Goal: Navigation & Orientation: Find specific page/section

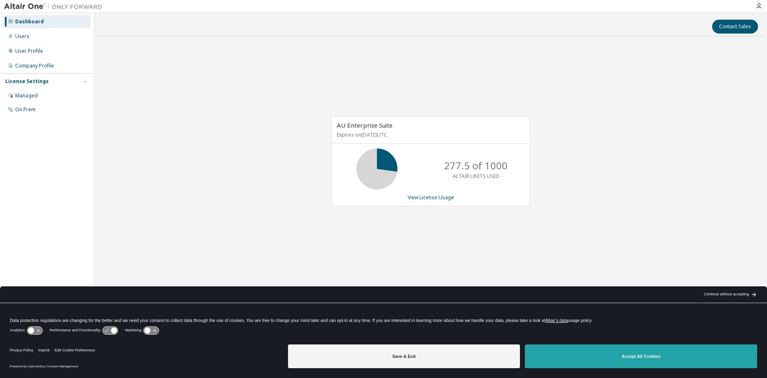
click at [604, 355] on button "Accept All Cookies" at bounding box center [641, 357] width 232 height 24
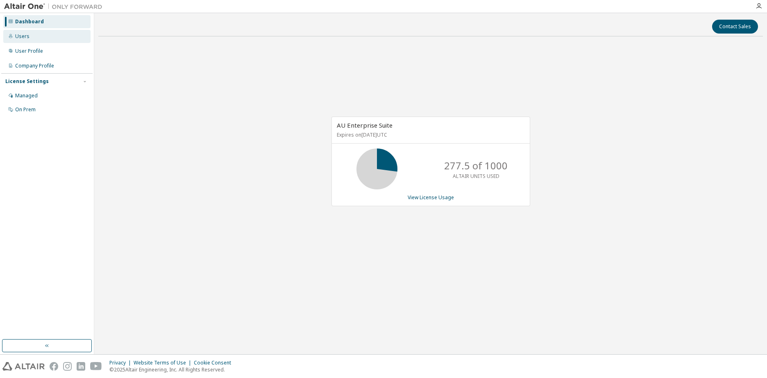
click at [30, 36] on div "Users" at bounding box center [46, 36] width 87 height 13
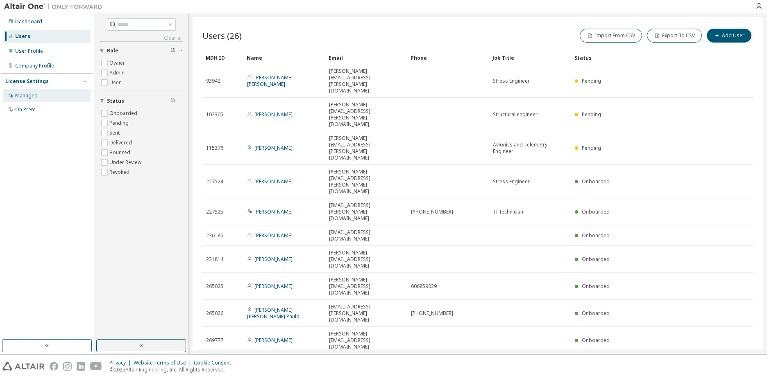
click at [30, 93] on div "Managed" at bounding box center [26, 96] width 23 height 7
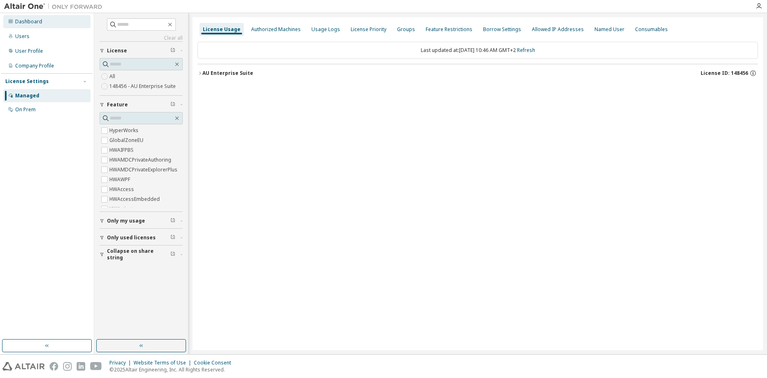
click at [43, 24] on div "Dashboard" at bounding box center [46, 21] width 87 height 13
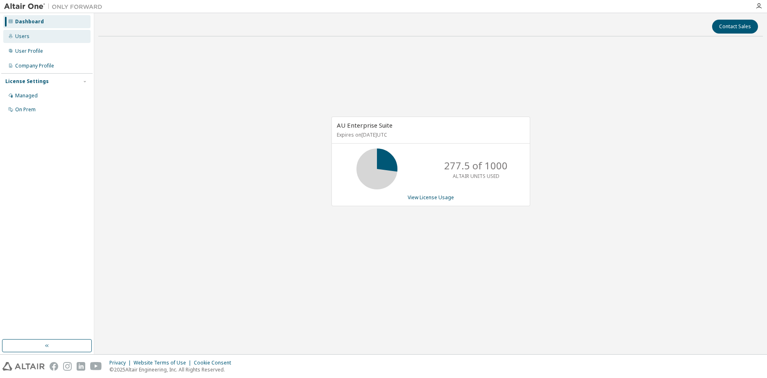
click at [49, 38] on div "Users" at bounding box center [46, 36] width 87 height 13
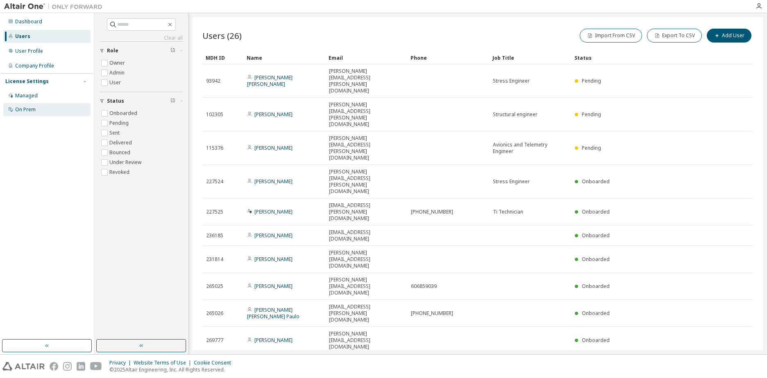
click at [28, 106] on div "On Prem" at bounding box center [25, 109] width 20 height 7
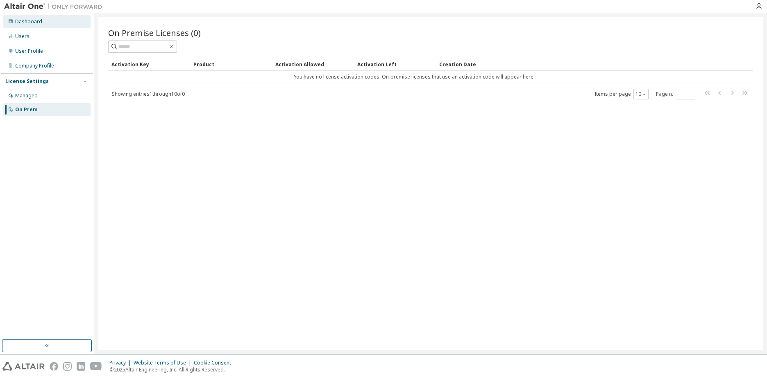
click at [36, 23] on div "Dashboard" at bounding box center [28, 21] width 27 height 7
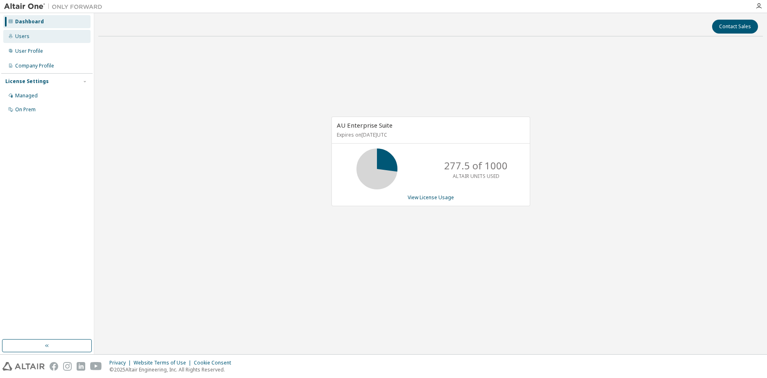
click at [41, 35] on div "Users" at bounding box center [46, 36] width 87 height 13
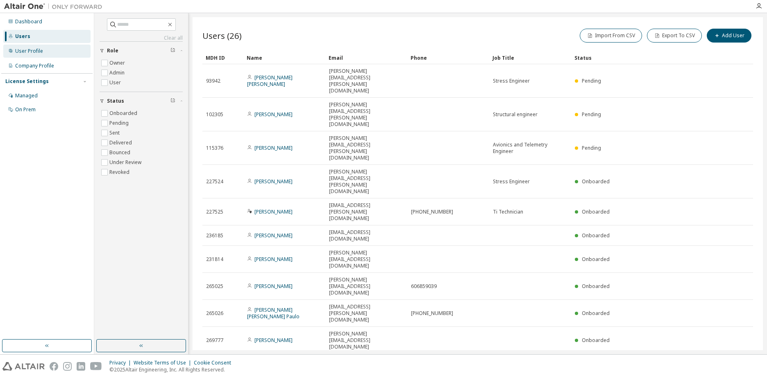
click at [45, 50] on div "User Profile" at bounding box center [46, 51] width 87 height 13
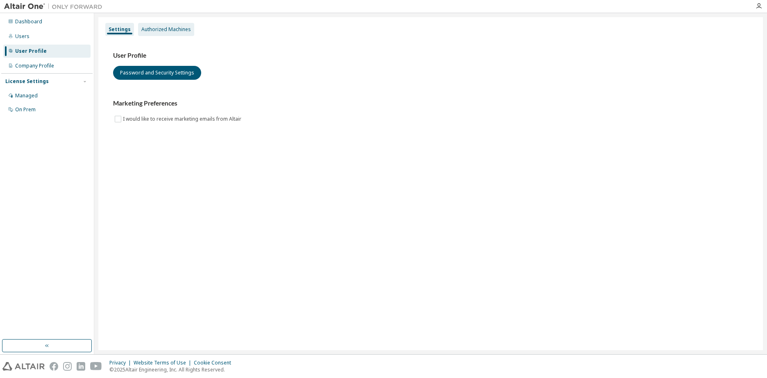
click at [174, 28] on div "Authorized Machines" at bounding box center [166, 29] width 50 height 7
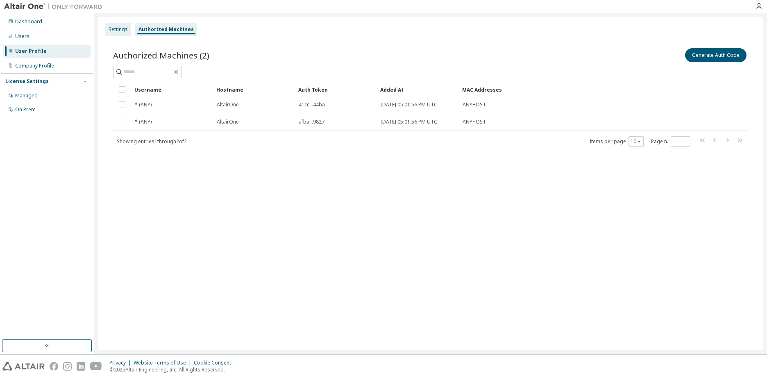
click at [114, 28] on div "Settings" at bounding box center [118, 29] width 19 height 7
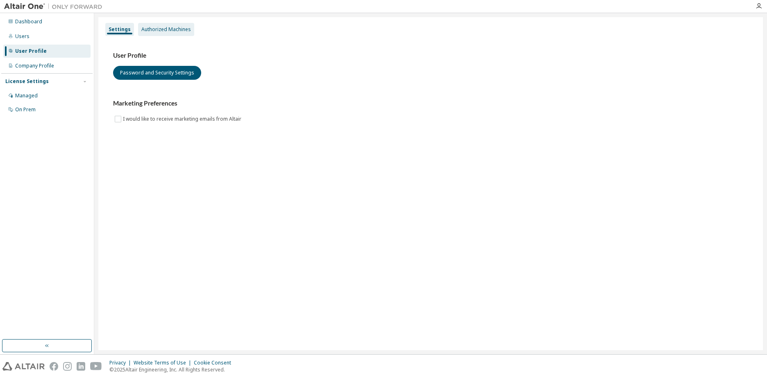
click at [150, 29] on div "Authorized Machines" at bounding box center [166, 29] width 50 height 7
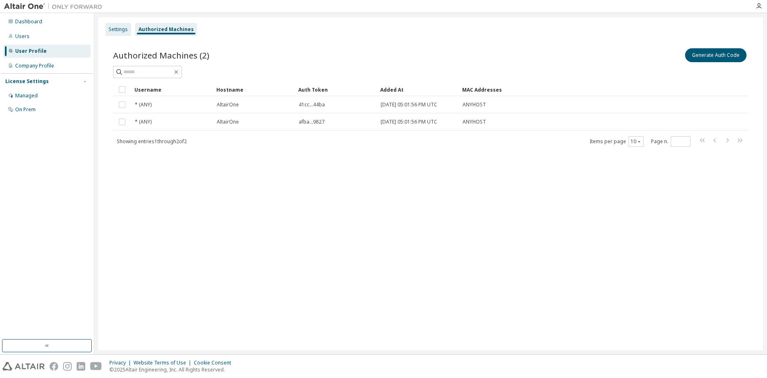
click at [114, 29] on div "Settings" at bounding box center [118, 29] width 19 height 7
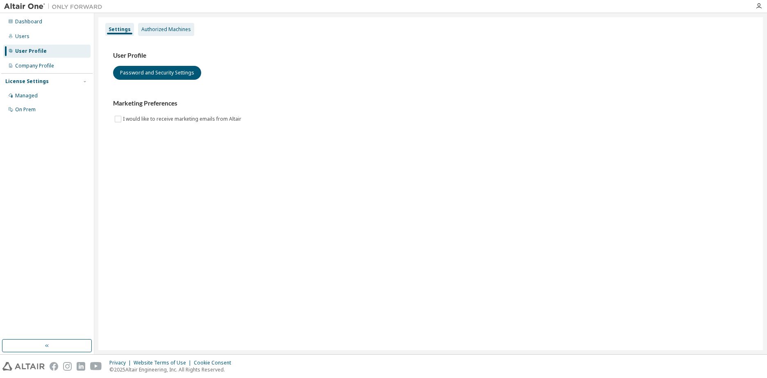
click at [153, 26] on div "Authorized Machines" at bounding box center [166, 29] width 50 height 7
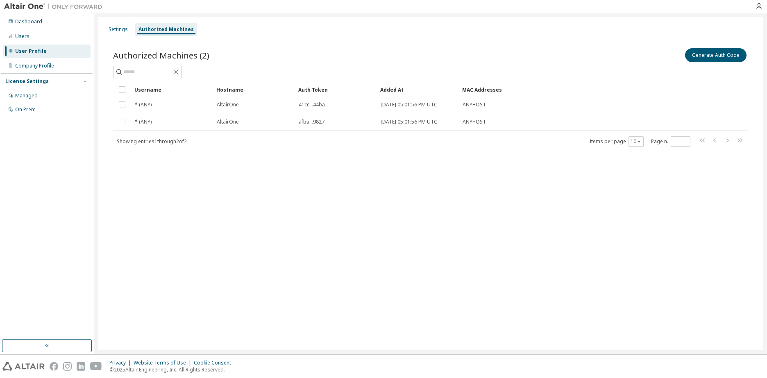
click at [218, 247] on div "Settings Authorized Machines Authorized Machines (2) Generate Auth Code Clear L…" at bounding box center [430, 183] width 664 height 333
click at [110, 30] on div "Settings" at bounding box center [118, 29] width 19 height 7
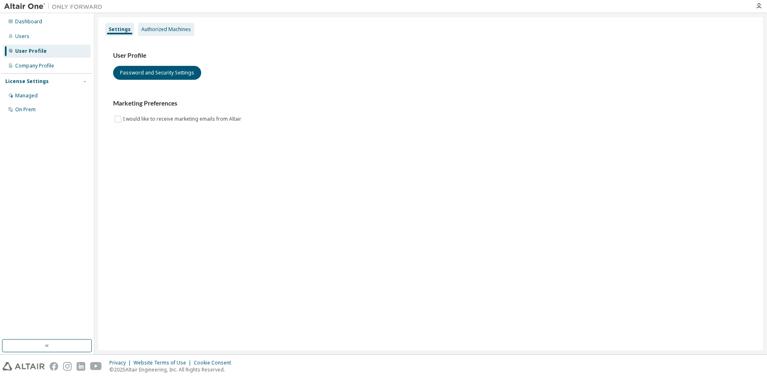
click at [153, 28] on div "Authorized Machines" at bounding box center [166, 29] width 50 height 7
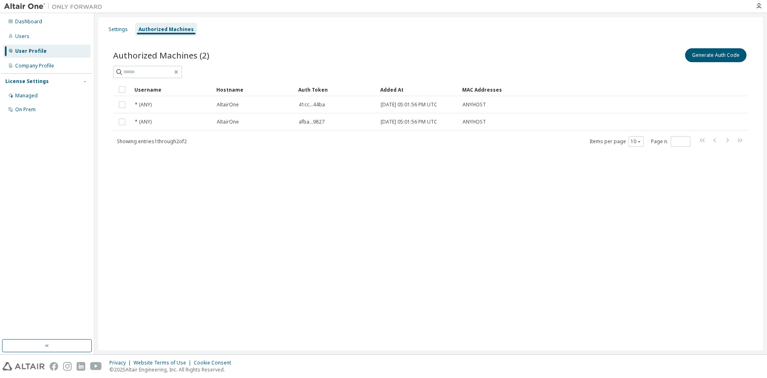
click at [295, 258] on div "Settings Authorized Machines Authorized Machines (2) Generate Auth Code Clear L…" at bounding box center [430, 183] width 664 height 333
